Goal: Contribute content: Add original content to the website for others to see

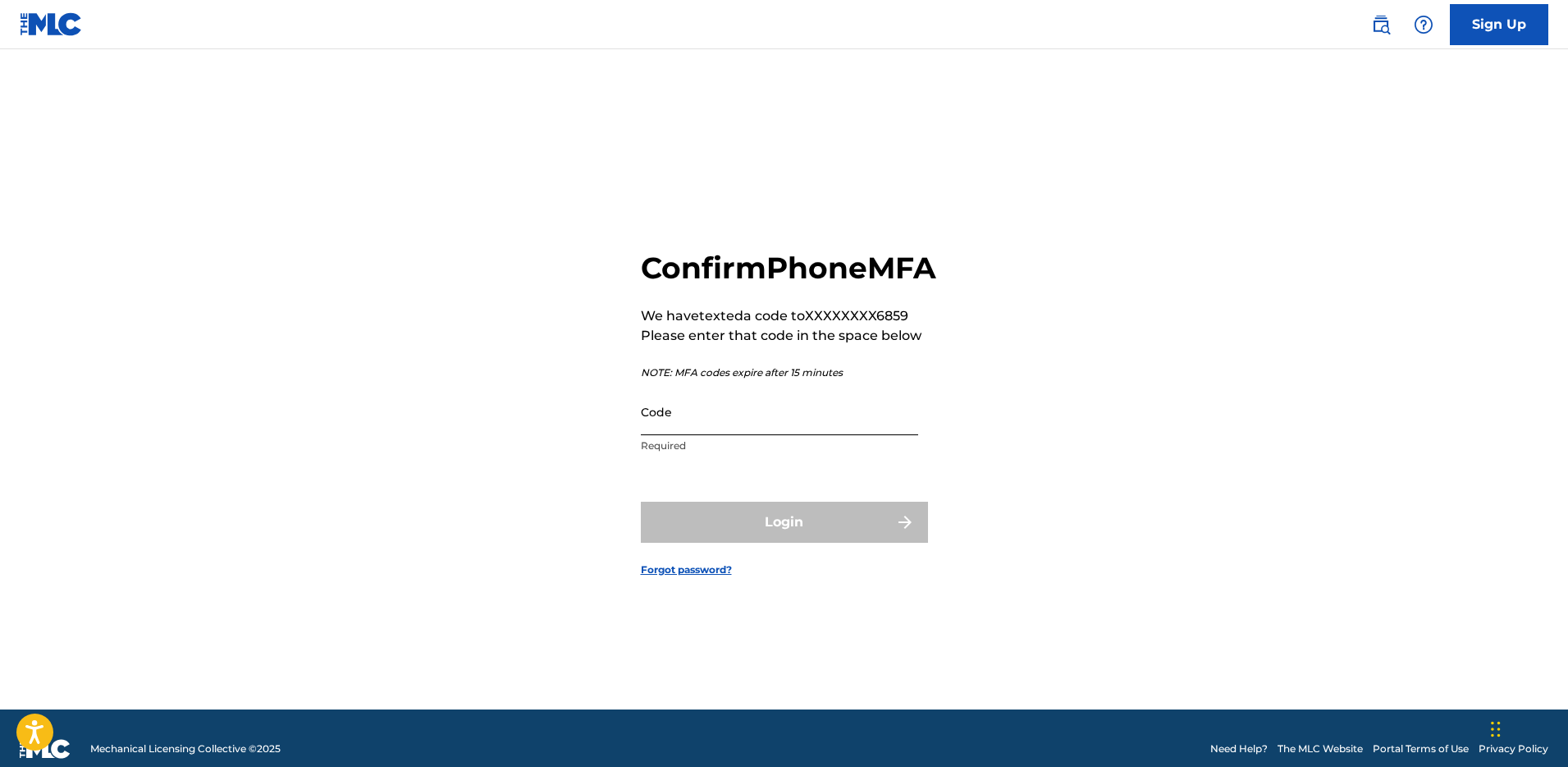
click at [784, 435] on input "Code" at bounding box center [779, 412] width 277 height 47
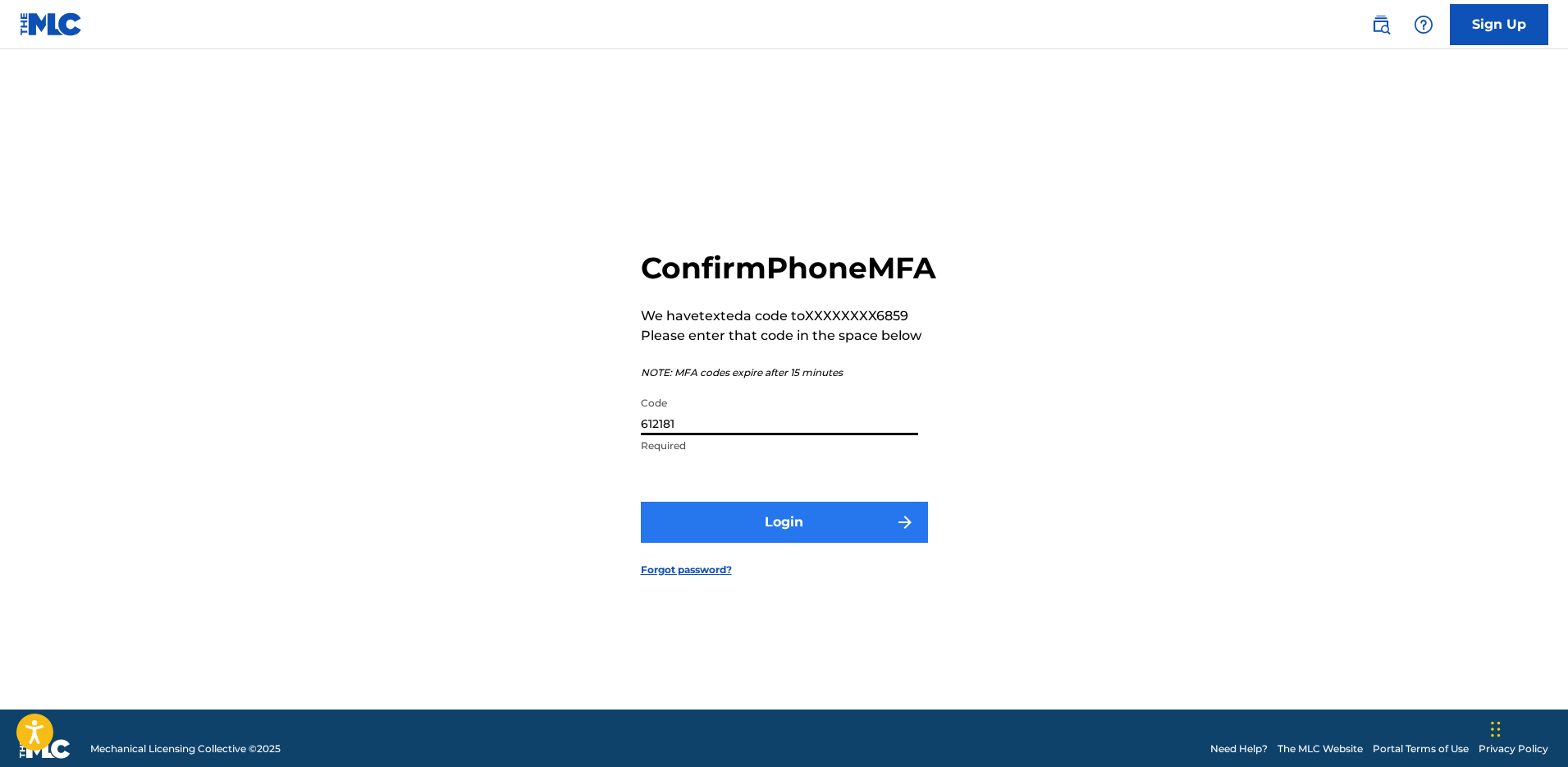
type input "612181"
click at [837, 527] on button "Login" at bounding box center [784, 522] width 287 height 41
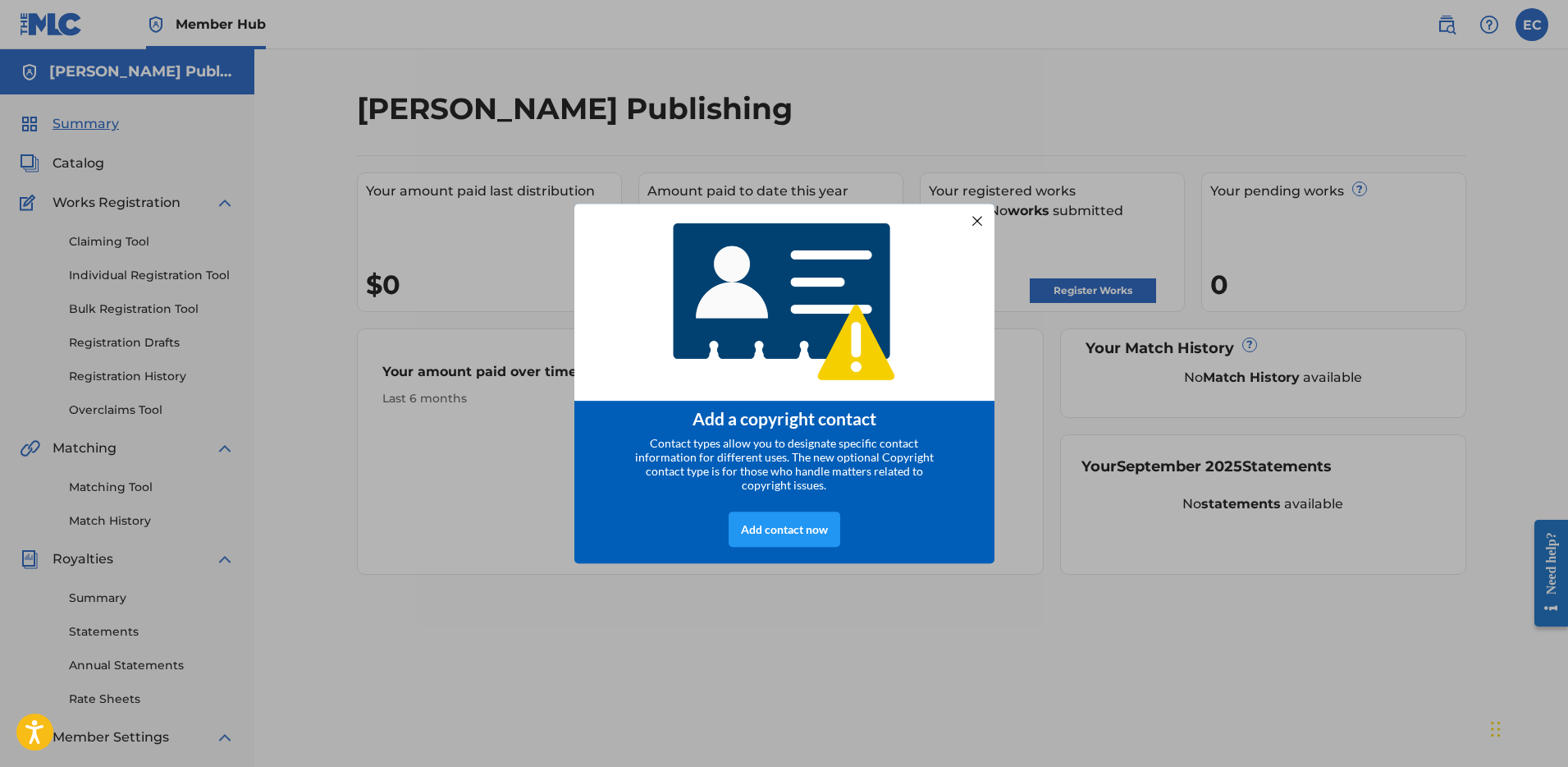
click at [977, 214] on div at bounding box center [976, 221] width 22 height 22
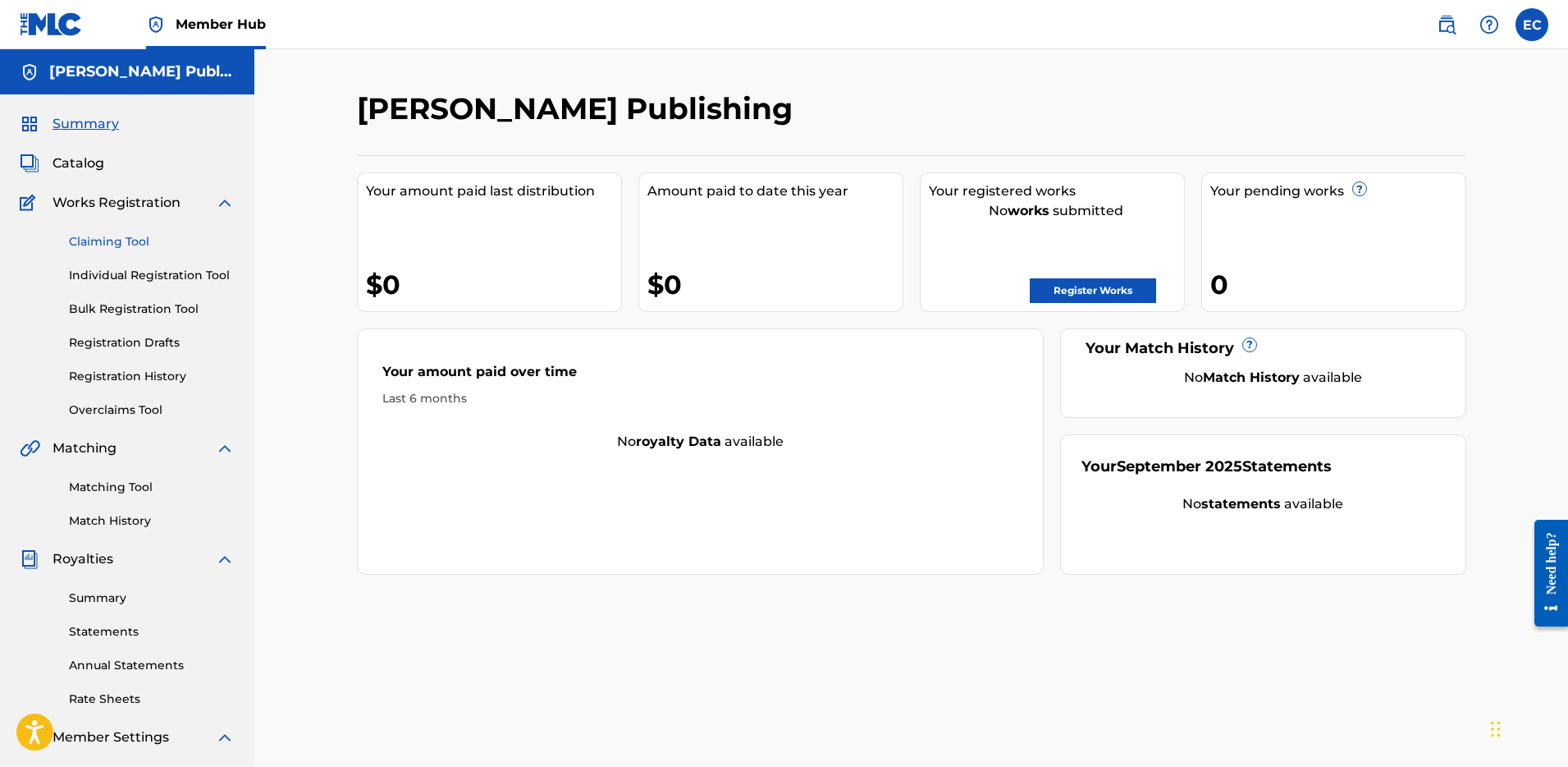
click at [97, 244] on link "Claiming Tool" at bounding box center [152, 242] width 166 height 18
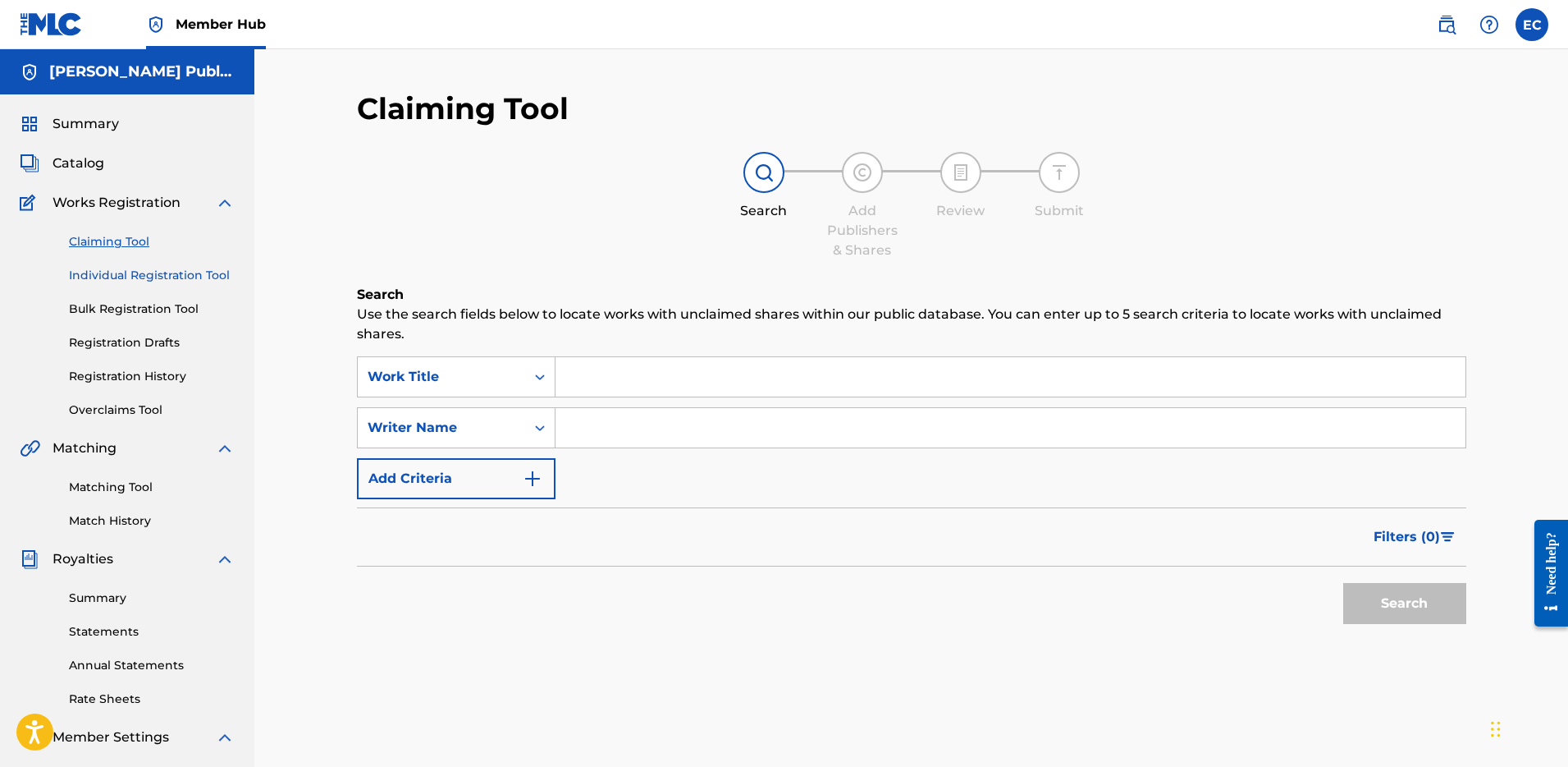
click at [142, 279] on link "Individual Registration Tool" at bounding box center [152, 275] width 166 height 18
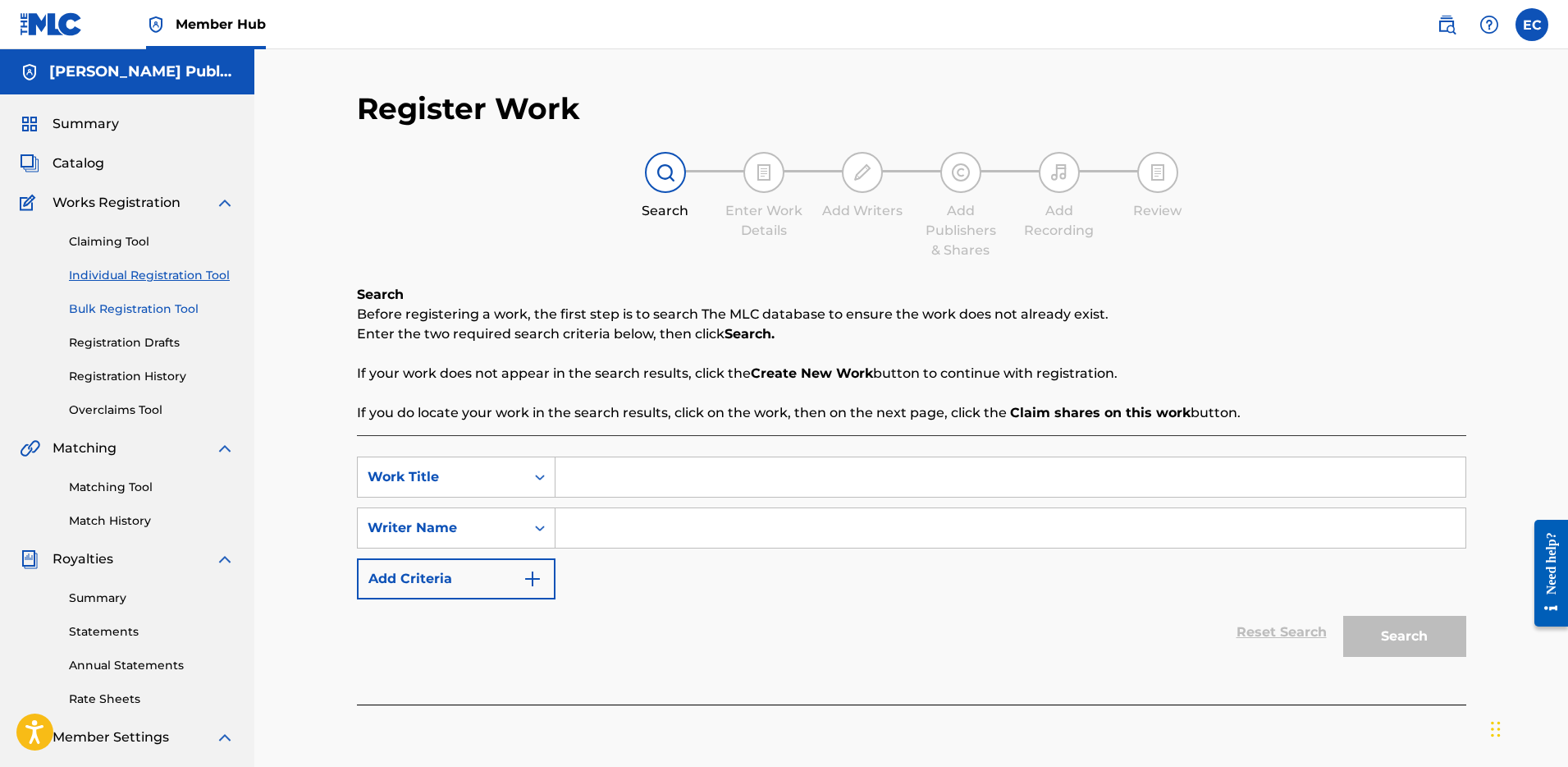
click at [136, 316] on link "Bulk Registration Tool" at bounding box center [152, 308] width 166 height 18
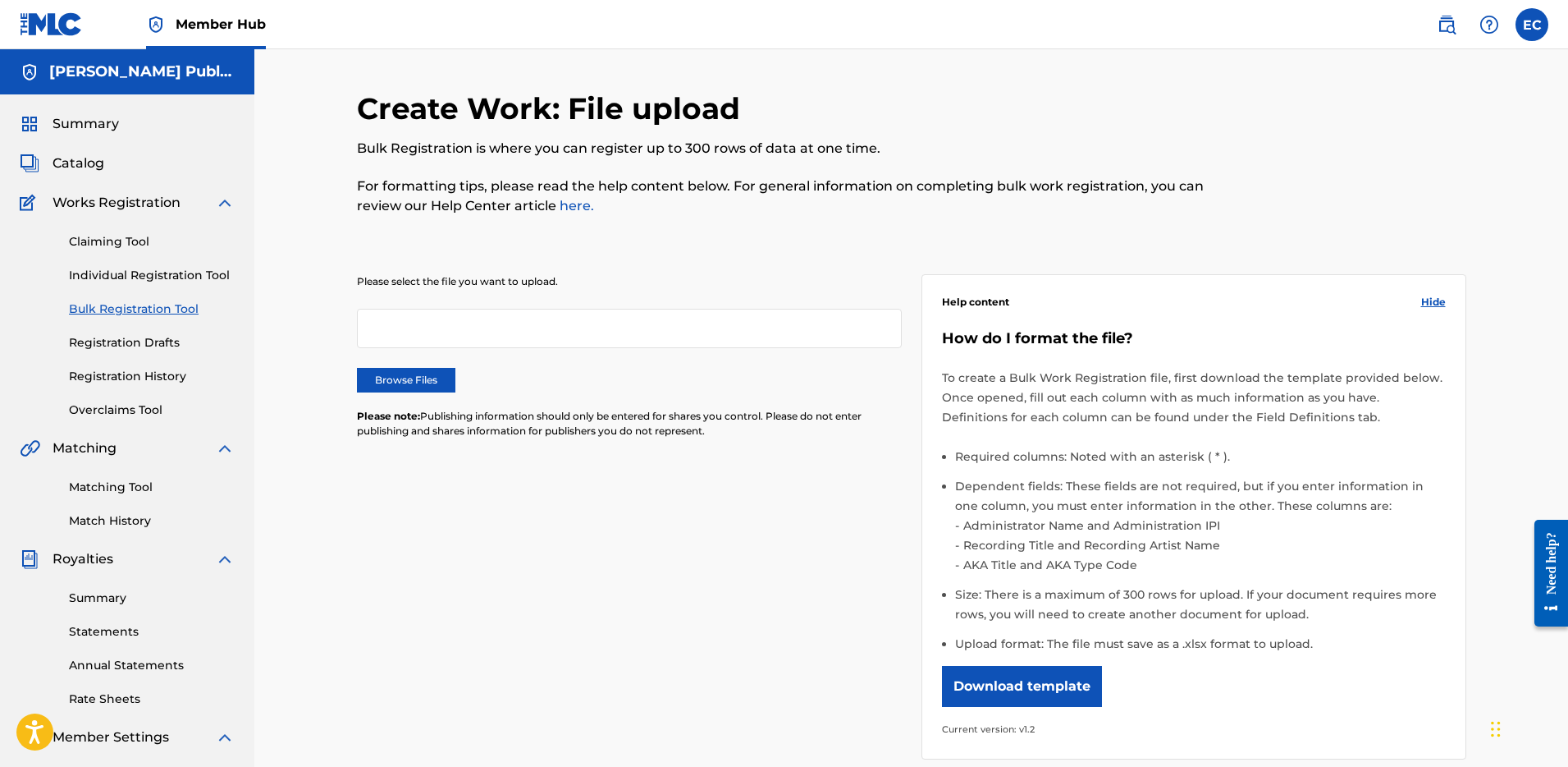
click at [147, 358] on div "Claiming Tool Individual Registration Tool Bulk Registration Tool Registration …" at bounding box center [127, 315] width 215 height 206
click at [150, 349] on link "Registration Drafts" at bounding box center [152, 343] width 166 height 18
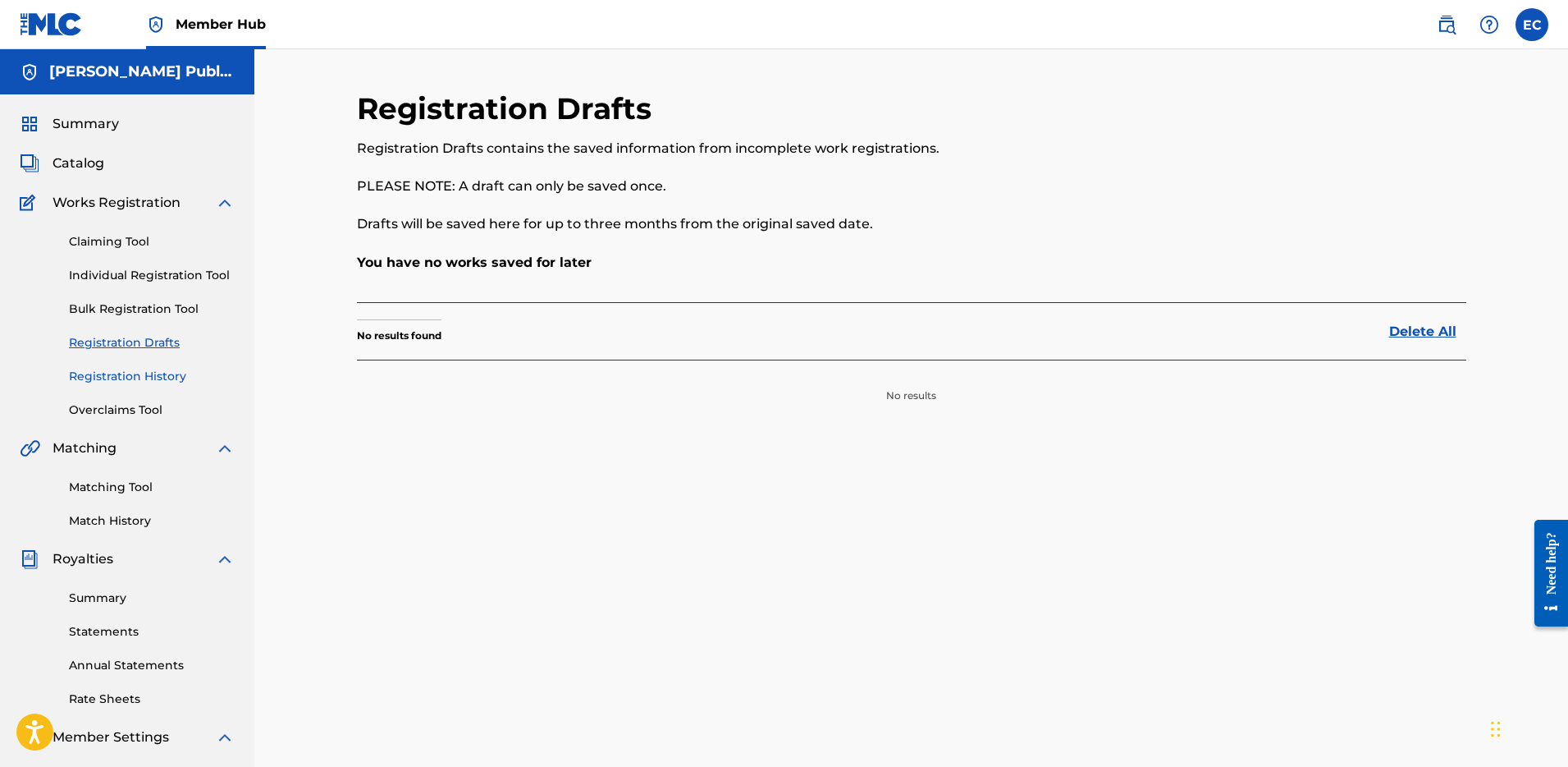
click at [144, 372] on link "Registration History" at bounding box center [152, 376] width 166 height 18
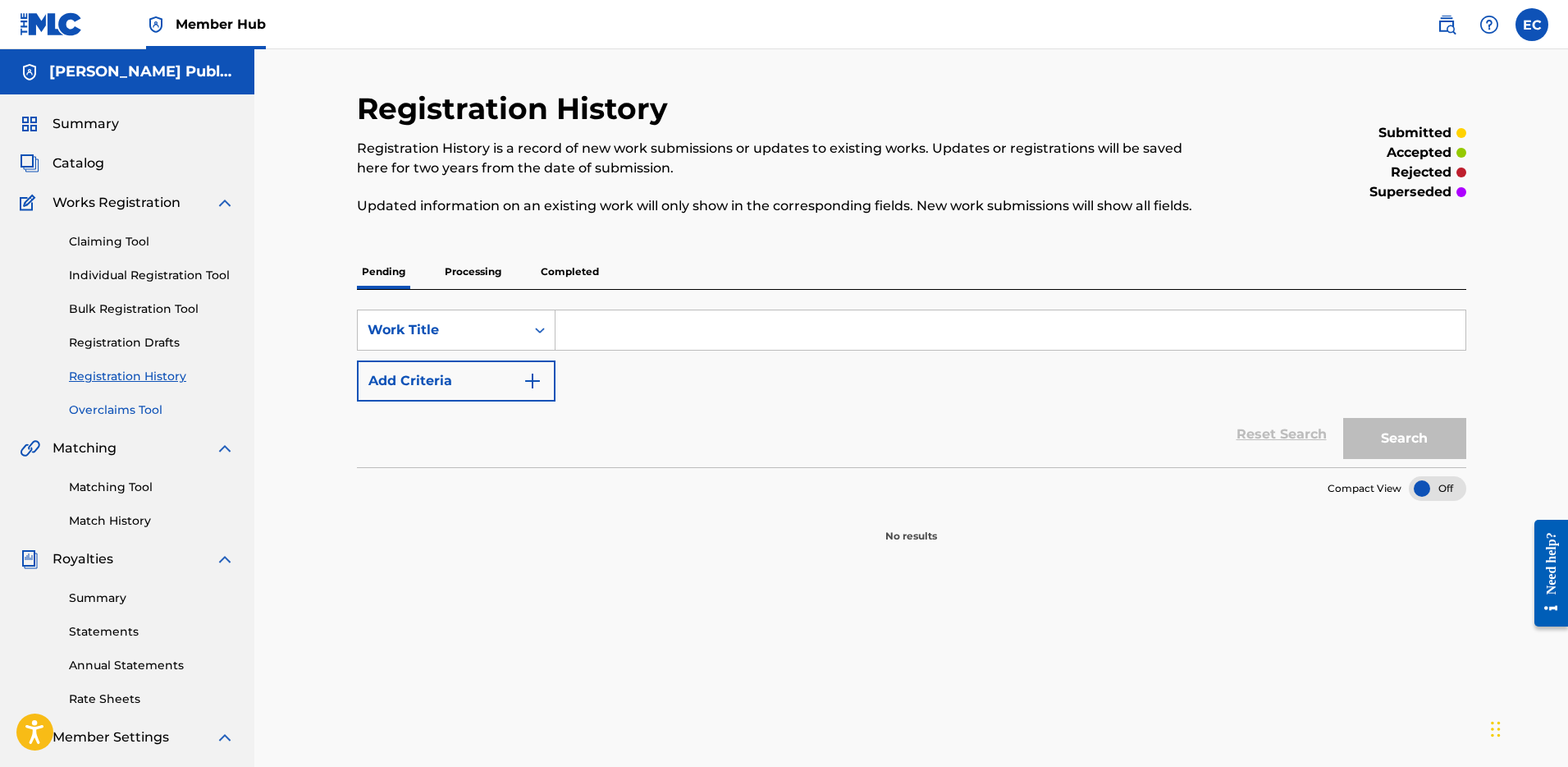
click at [134, 406] on link "Overclaims Tool" at bounding box center [152, 410] width 166 height 18
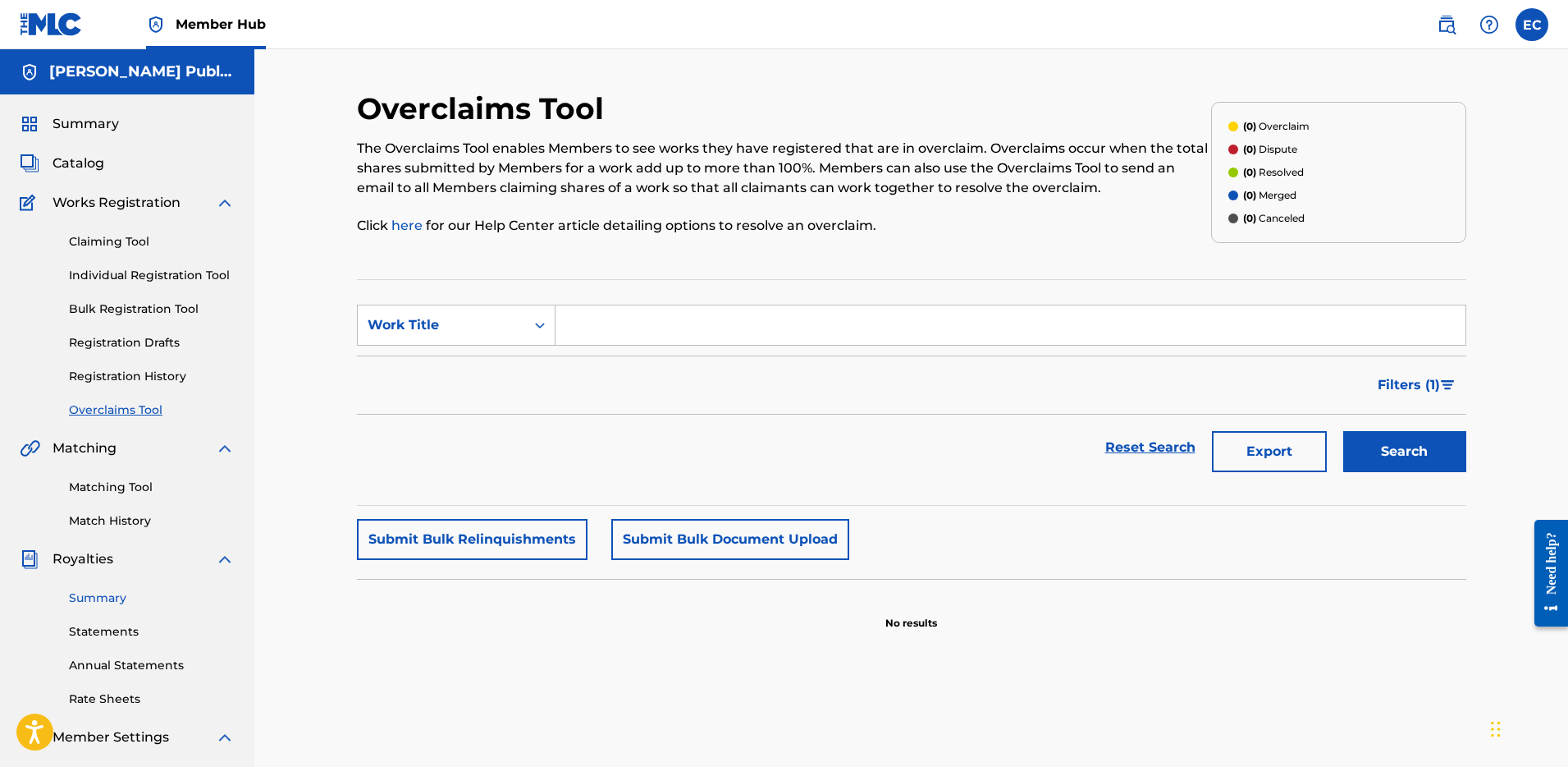
click at [114, 604] on link "Summary" at bounding box center [152, 598] width 166 height 18
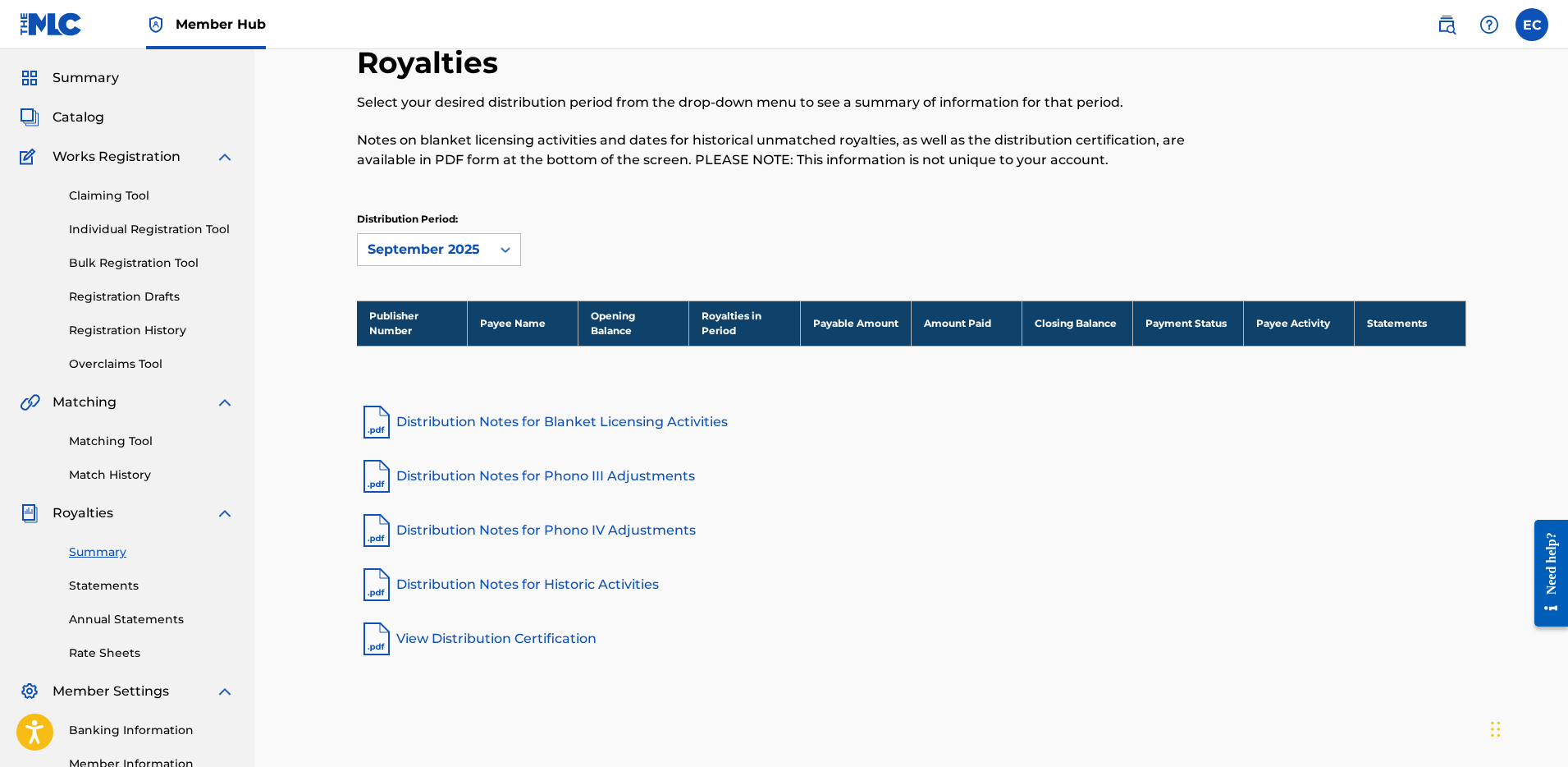
scroll to position [49, 0]
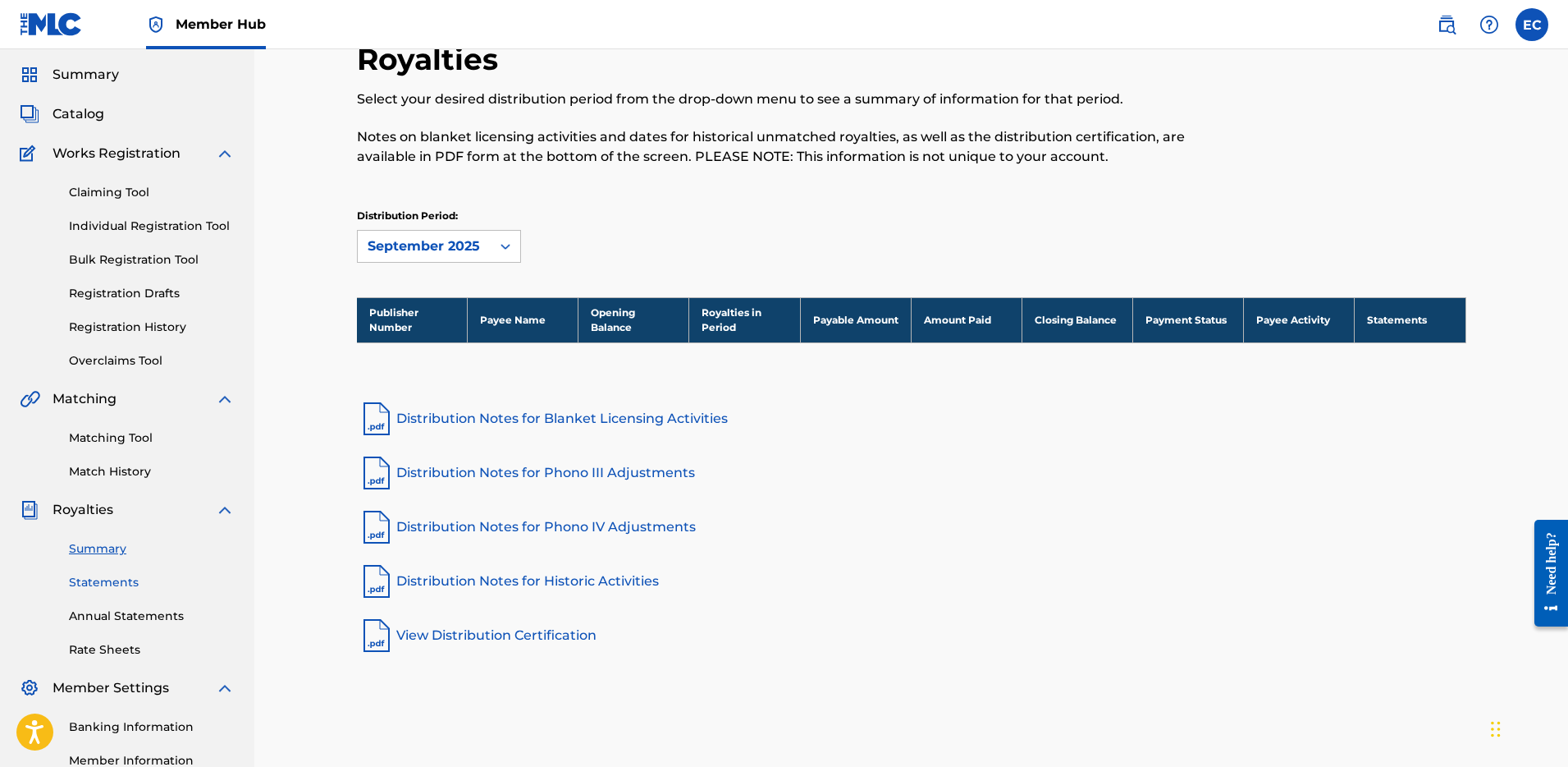
click at [118, 586] on link "Statements" at bounding box center [152, 582] width 166 height 18
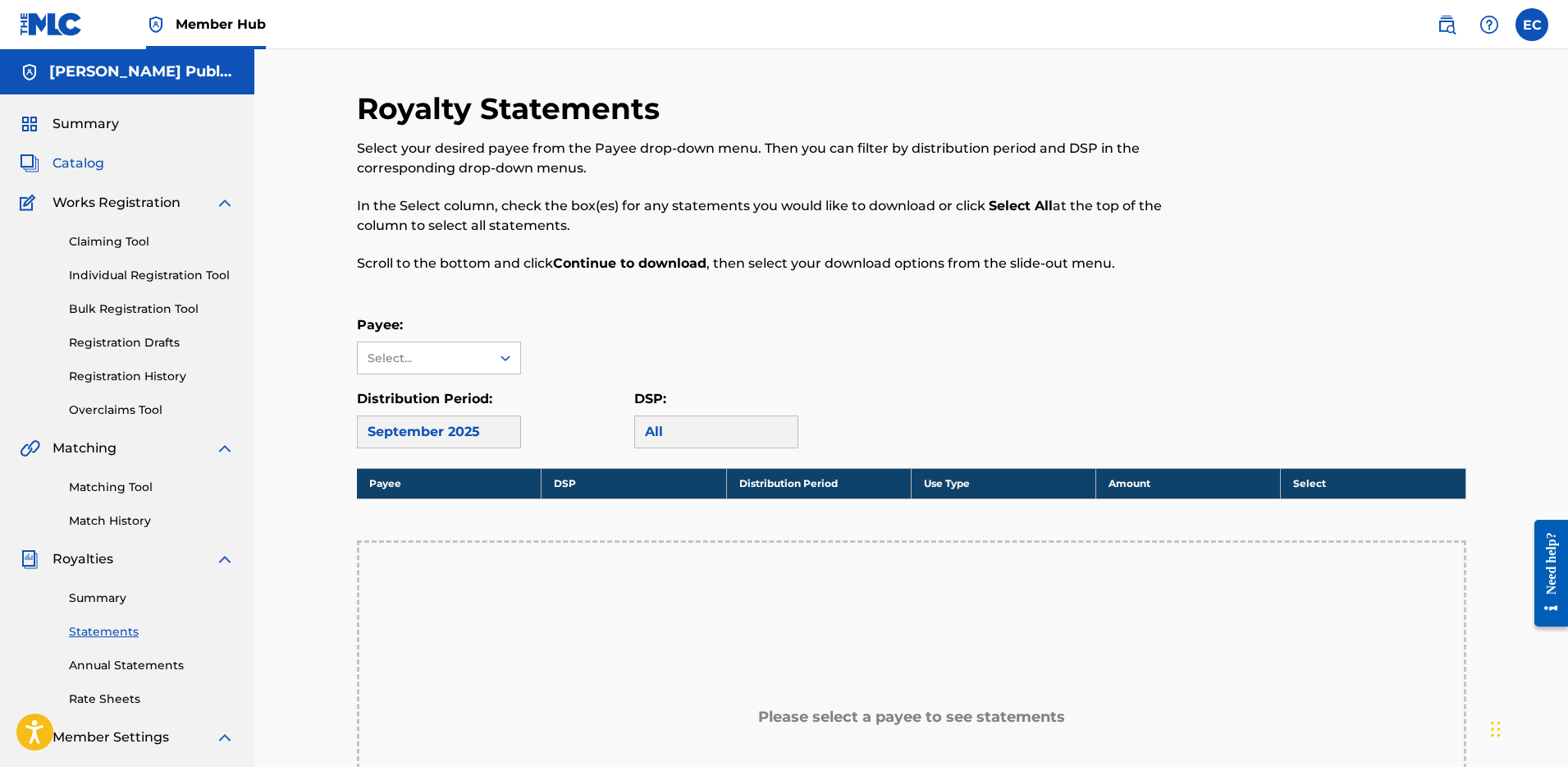
click at [88, 156] on span "Catalog" at bounding box center [78, 163] width 52 height 20
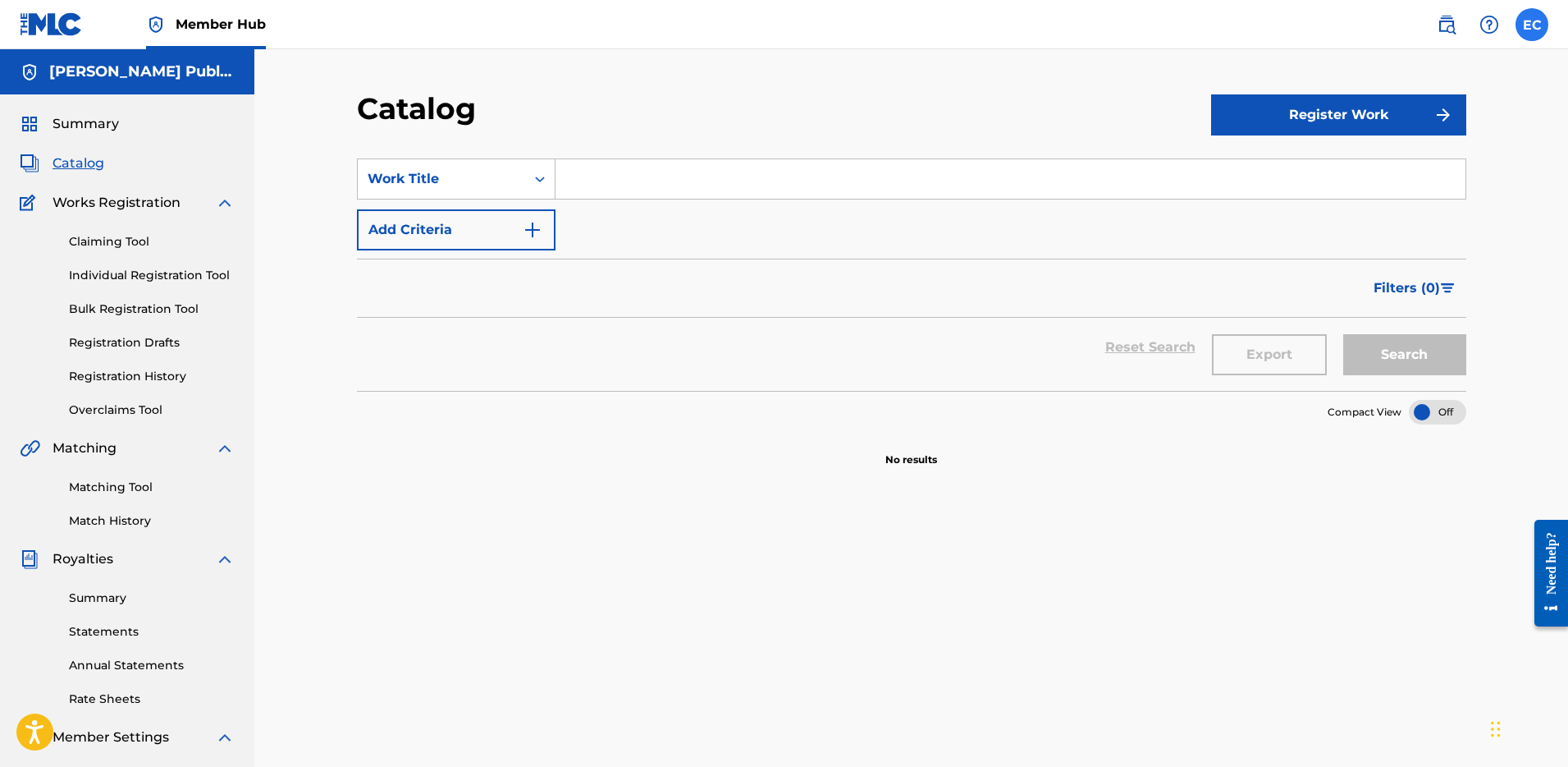
click at [1526, 26] on label at bounding box center [1531, 24] width 32 height 33
click at [1532, 25] on input "EC Elizabeth Clark [EMAIL_ADDRESS][DOMAIN_NAME] Notification Preferences Profil…" at bounding box center [1532, 25] width 0 height 0
click at [1531, 26] on div "EC EC Elizabeth Clark [EMAIL_ADDRESS][DOMAIN_NAME] Notification Preferences Pro…" at bounding box center [1531, 24] width 32 height 33
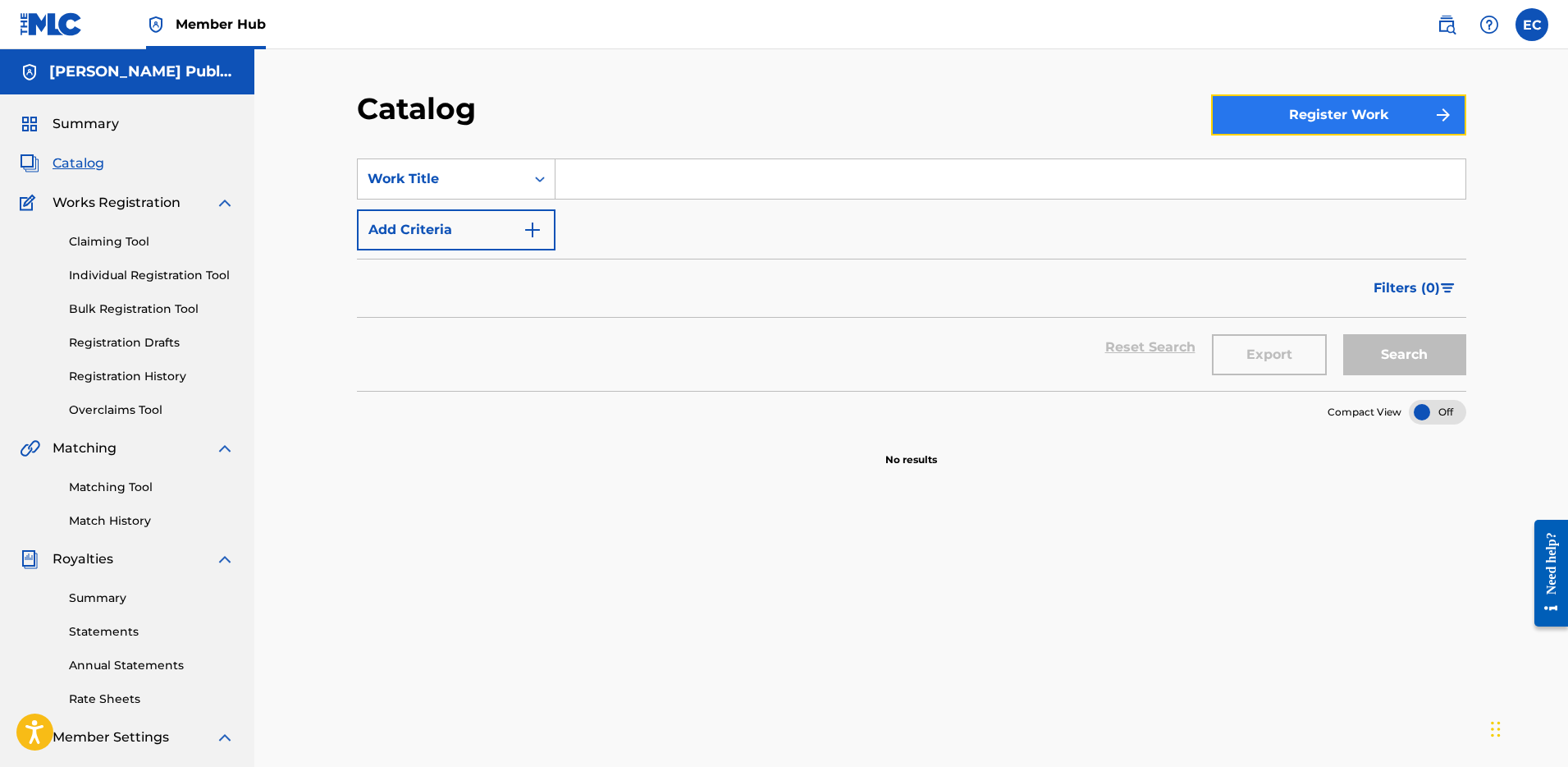
click at [1379, 98] on button "Register Work" at bounding box center [1339, 114] width 255 height 41
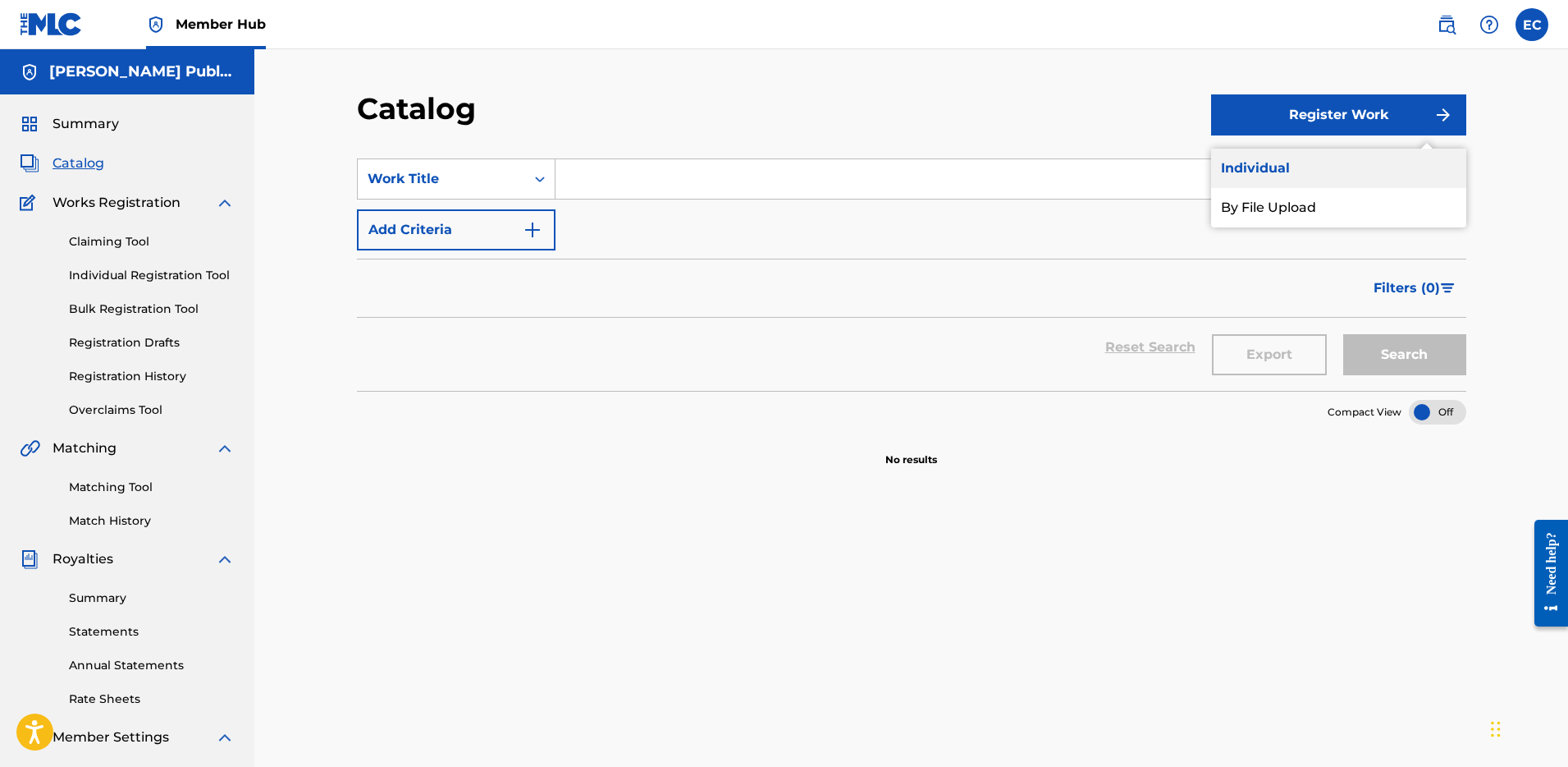
click at [1281, 163] on link "Individual" at bounding box center [1339, 168] width 255 height 39
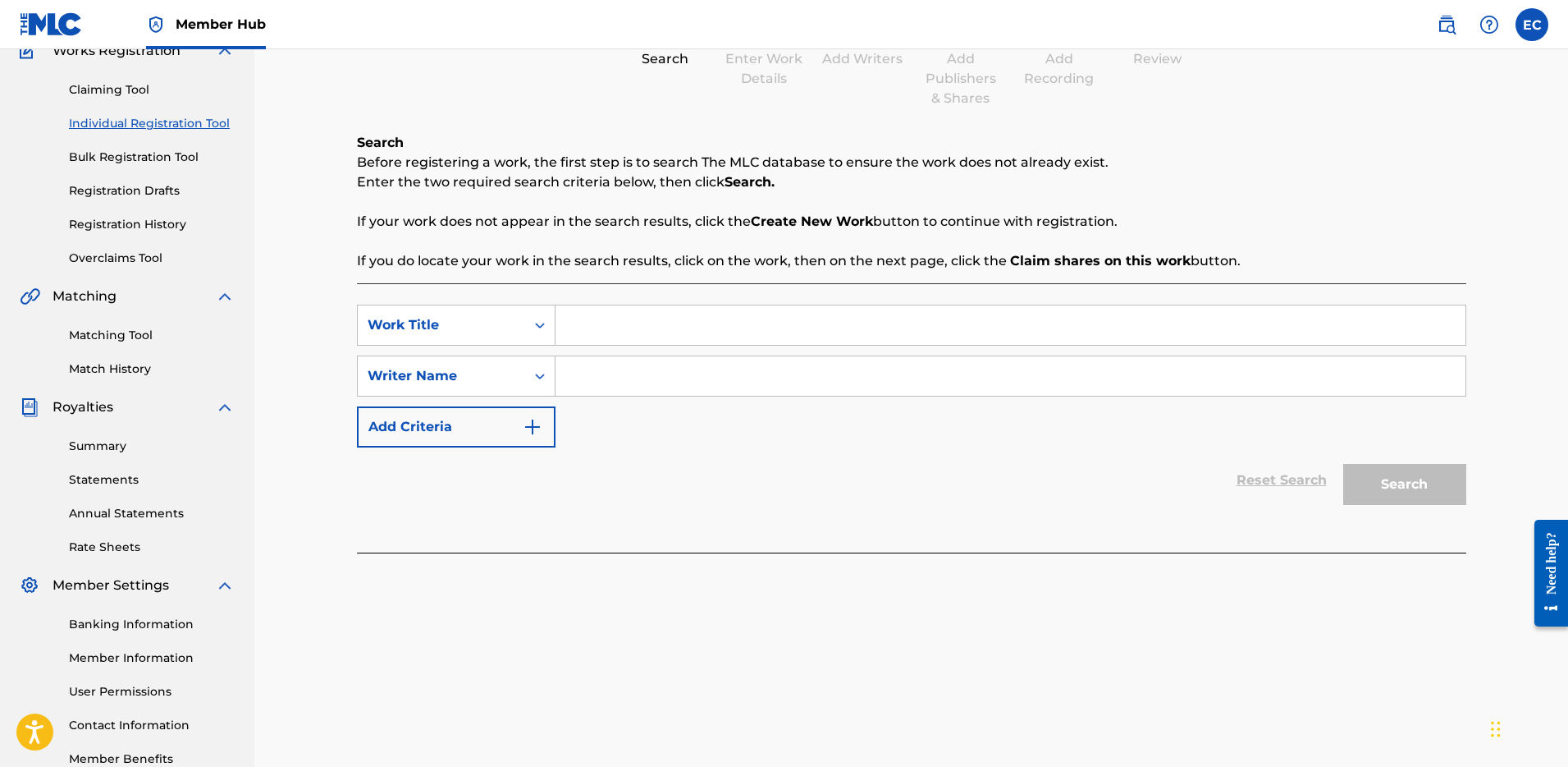
scroll to position [158, 0]
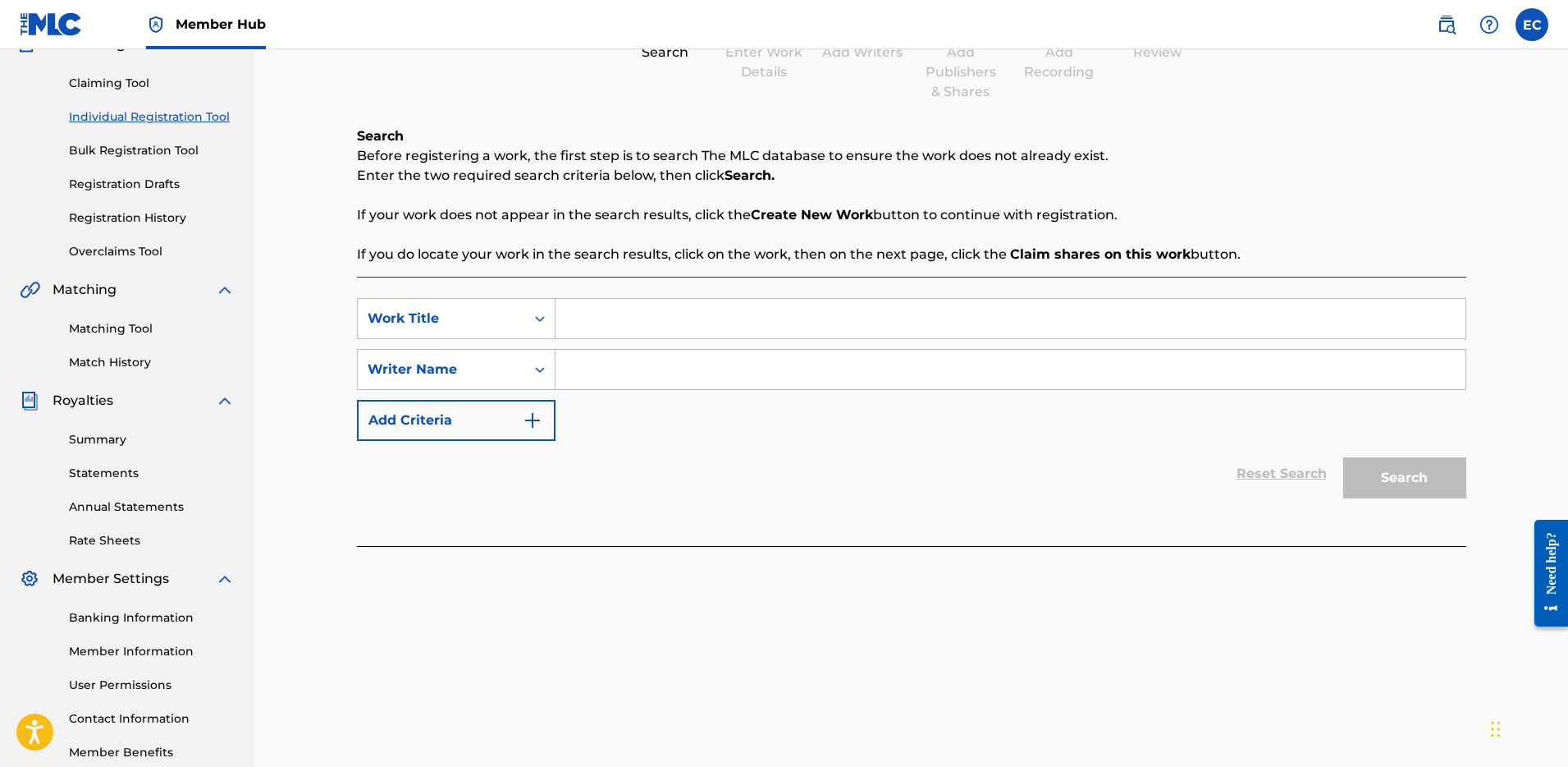
click at [625, 317] on input "Search Form" at bounding box center [1011, 318] width 910 height 39
type input "We Both Know"
click at [593, 394] on div "SearchWithCriteriaa9d7e8ac-05c2-4d44-9064-c13b096dbffe Work Title We Both Know …" at bounding box center [911, 369] width 1110 height 143
click at [602, 374] on input "Search Form" at bounding box center [1011, 369] width 910 height 39
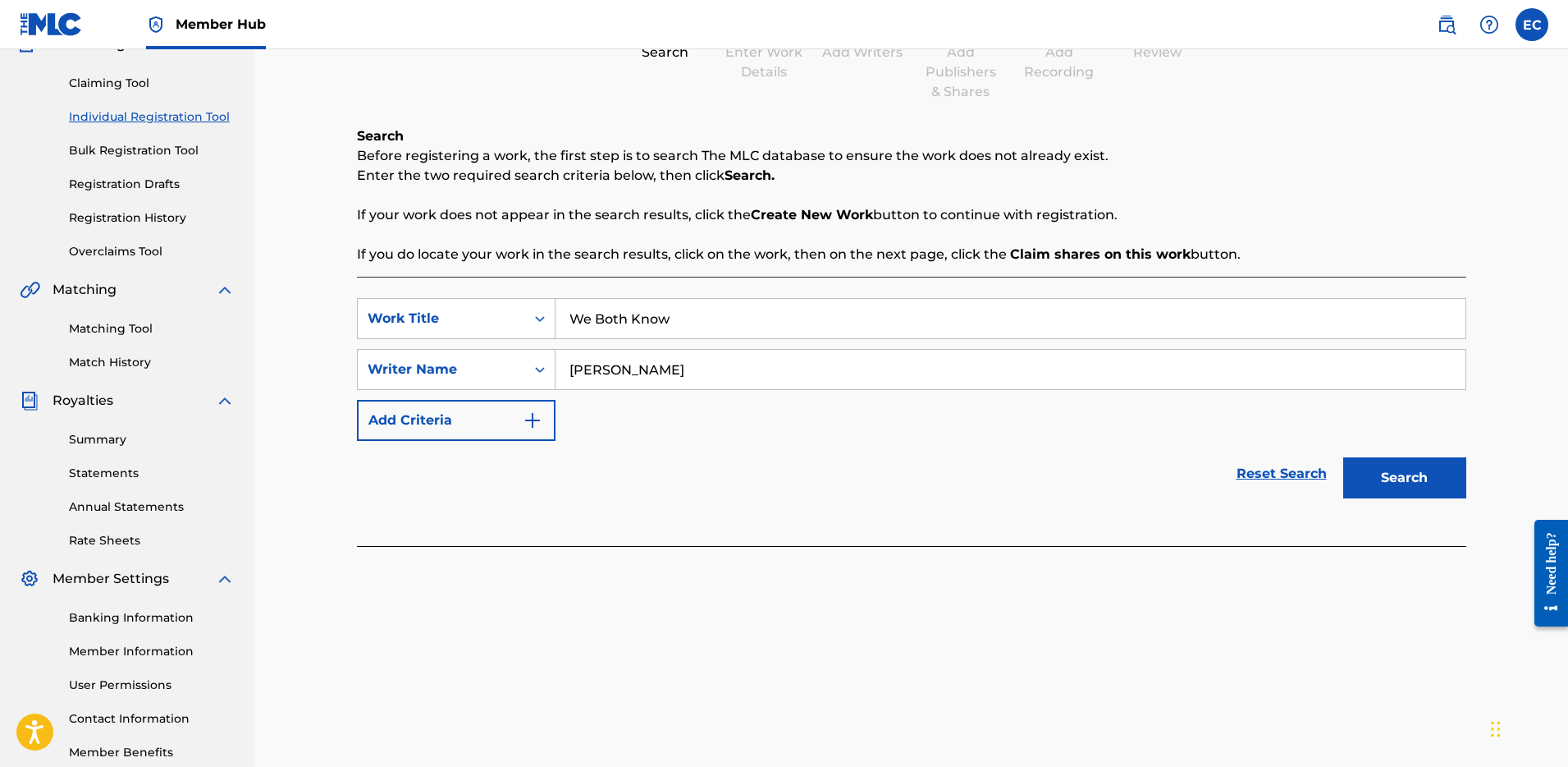
type input "[PERSON_NAME]"
click at [1426, 499] on div "Search" at bounding box center [1401, 474] width 132 height 66
click at [1408, 483] on button "Search" at bounding box center [1405, 478] width 123 height 41
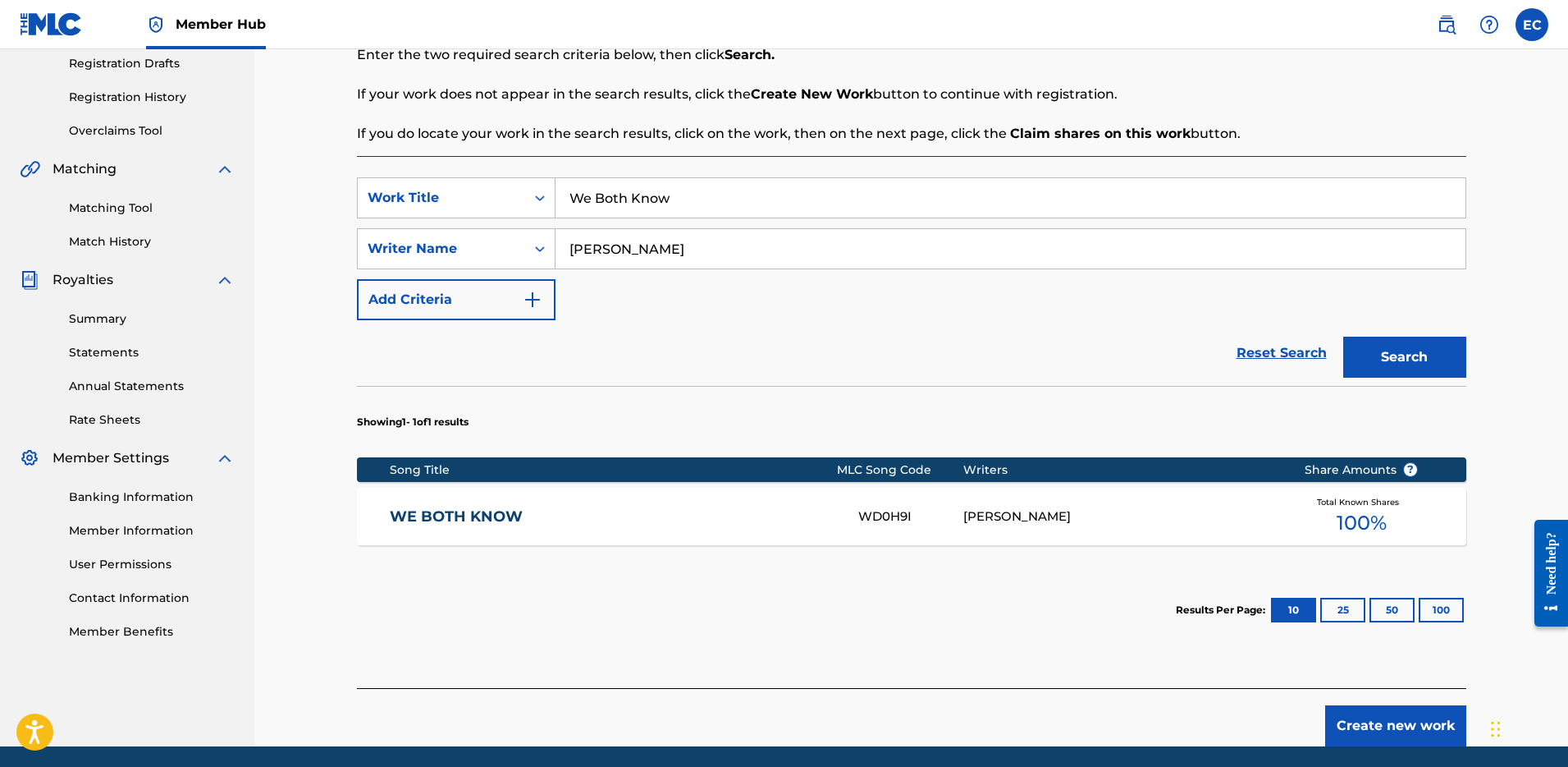
scroll to position [338, 0]
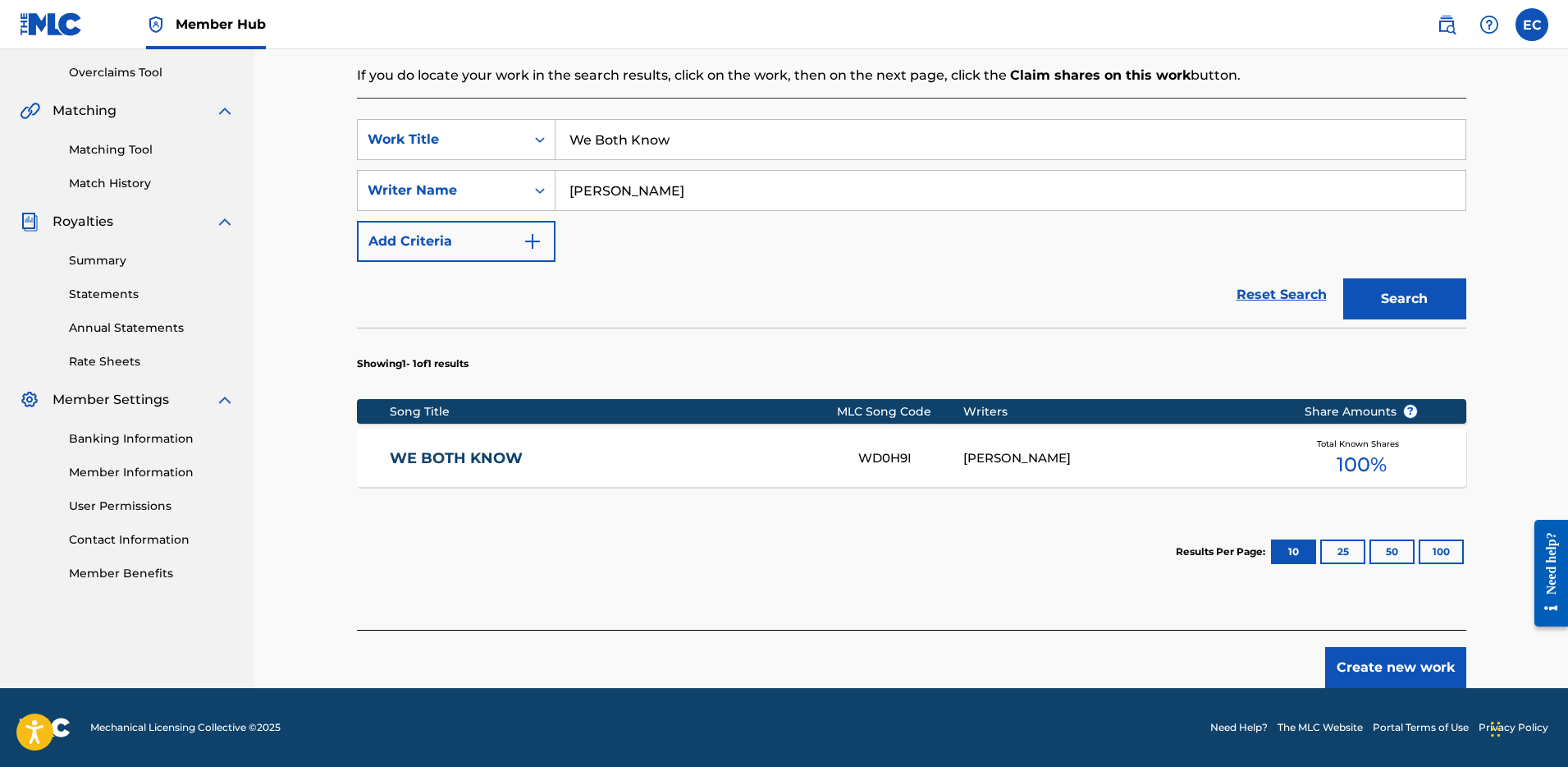
click at [541, 449] on link "WE BOTH KNOW" at bounding box center [613, 459] width 447 height 19
